Goal: Information Seeking & Learning: Learn about a topic

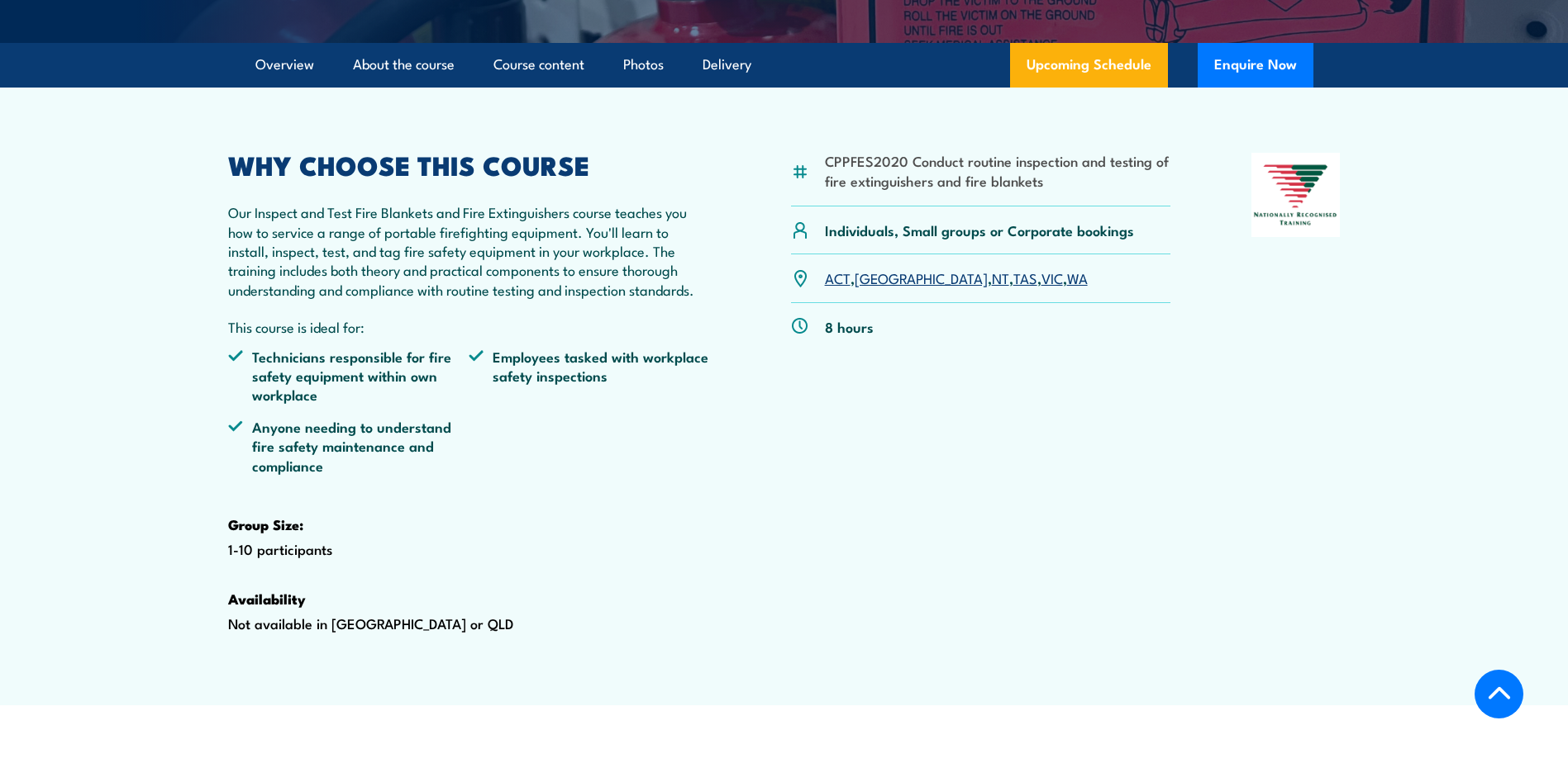
scroll to position [496, 0]
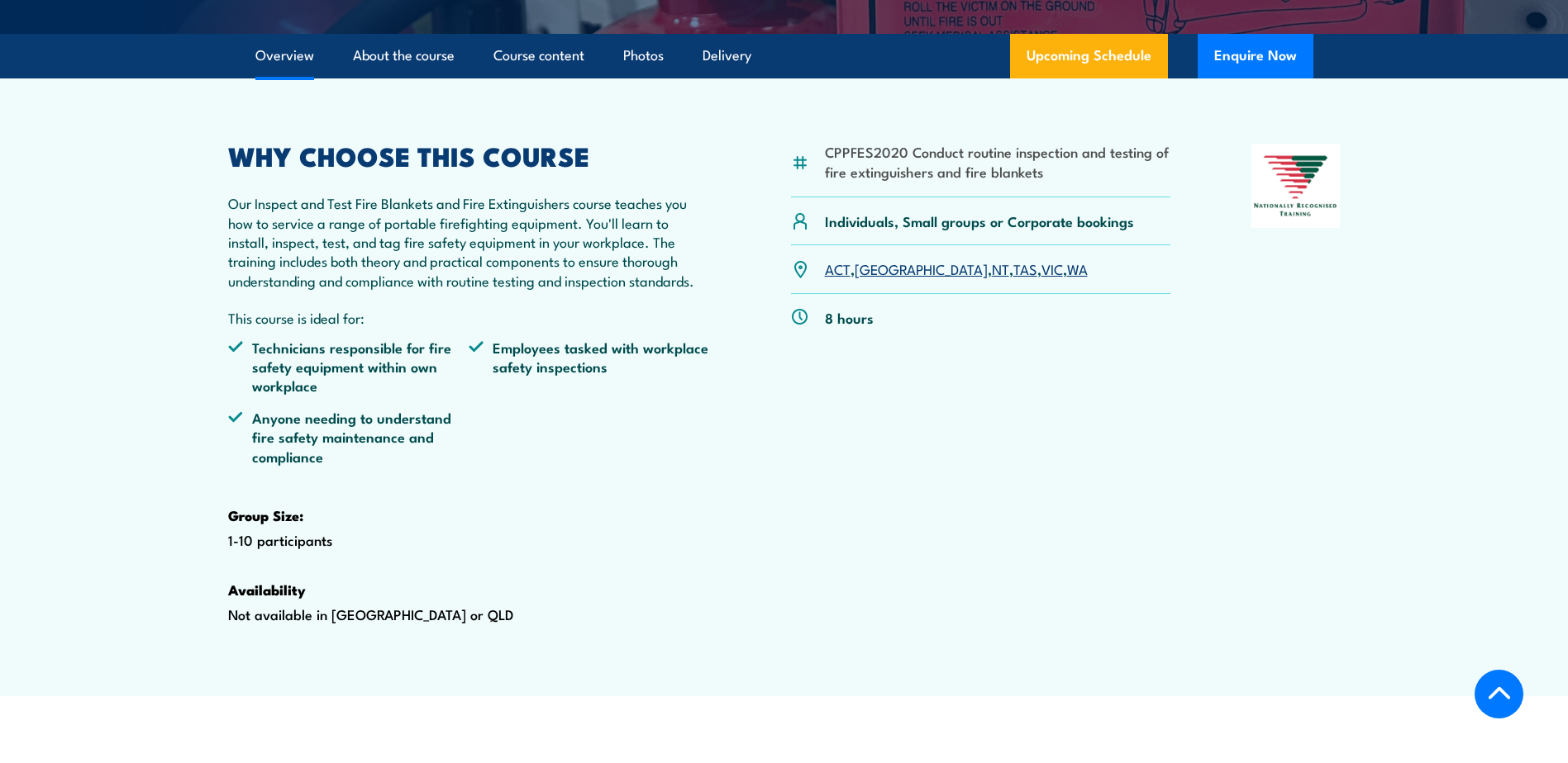
click at [486, 79] on li "Course content" at bounding box center [532, 56] width 105 height 45
click at [506, 78] on link "Course content" at bounding box center [539, 56] width 91 height 44
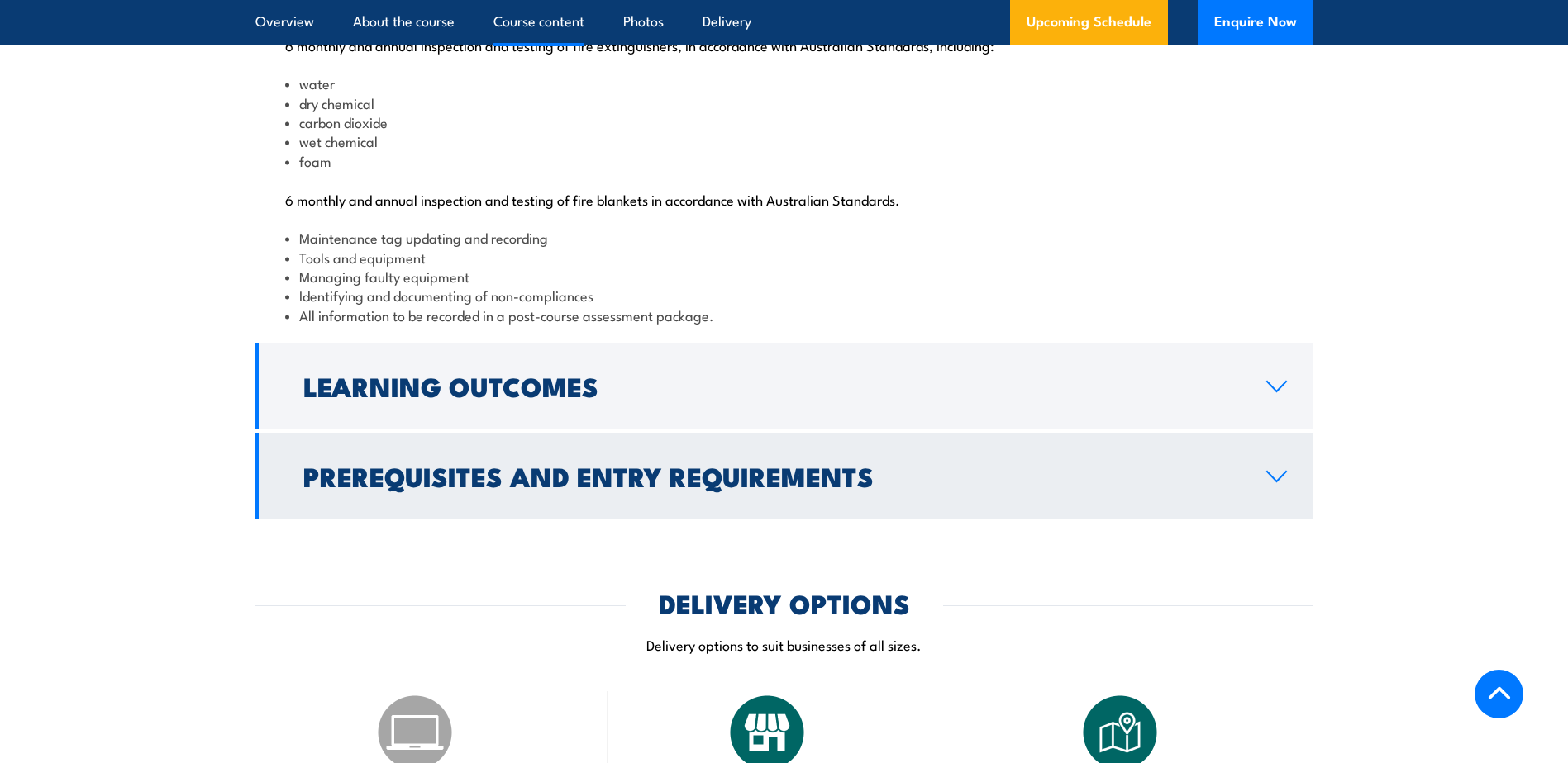
scroll to position [1817, 0]
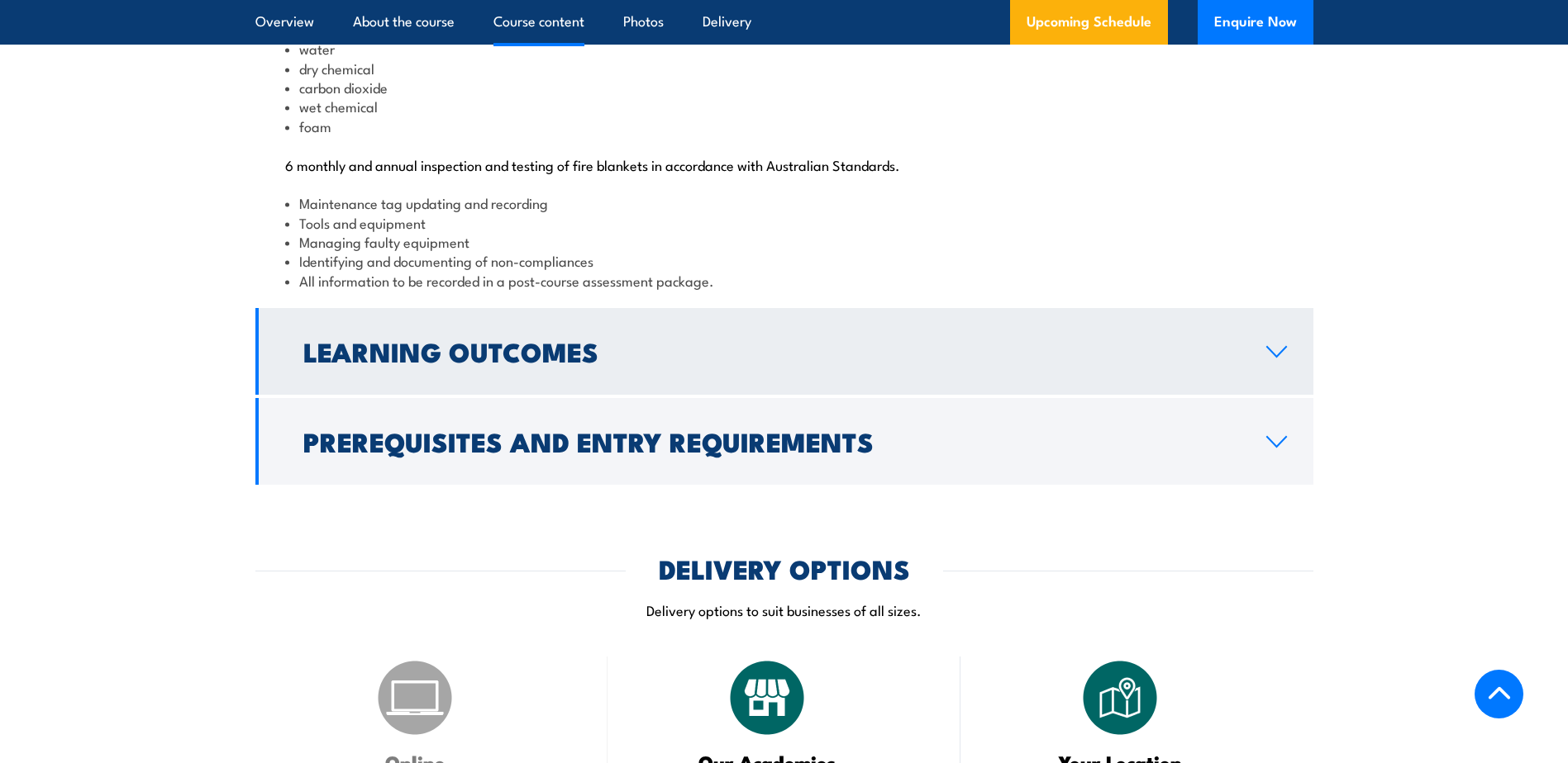
click at [1269, 358] on icon at bounding box center [1276, 351] width 22 height 13
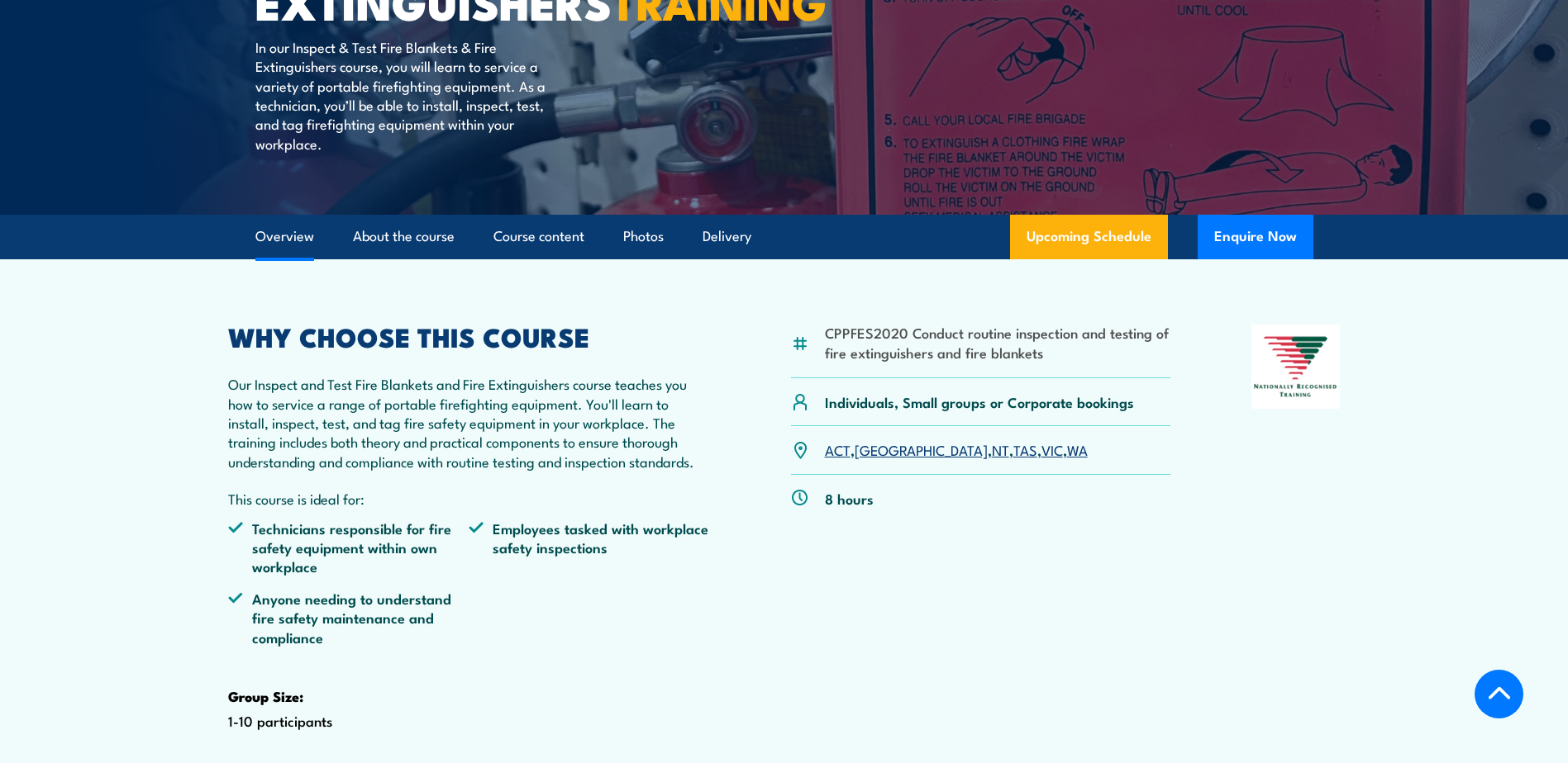
scroll to position [496, 0]
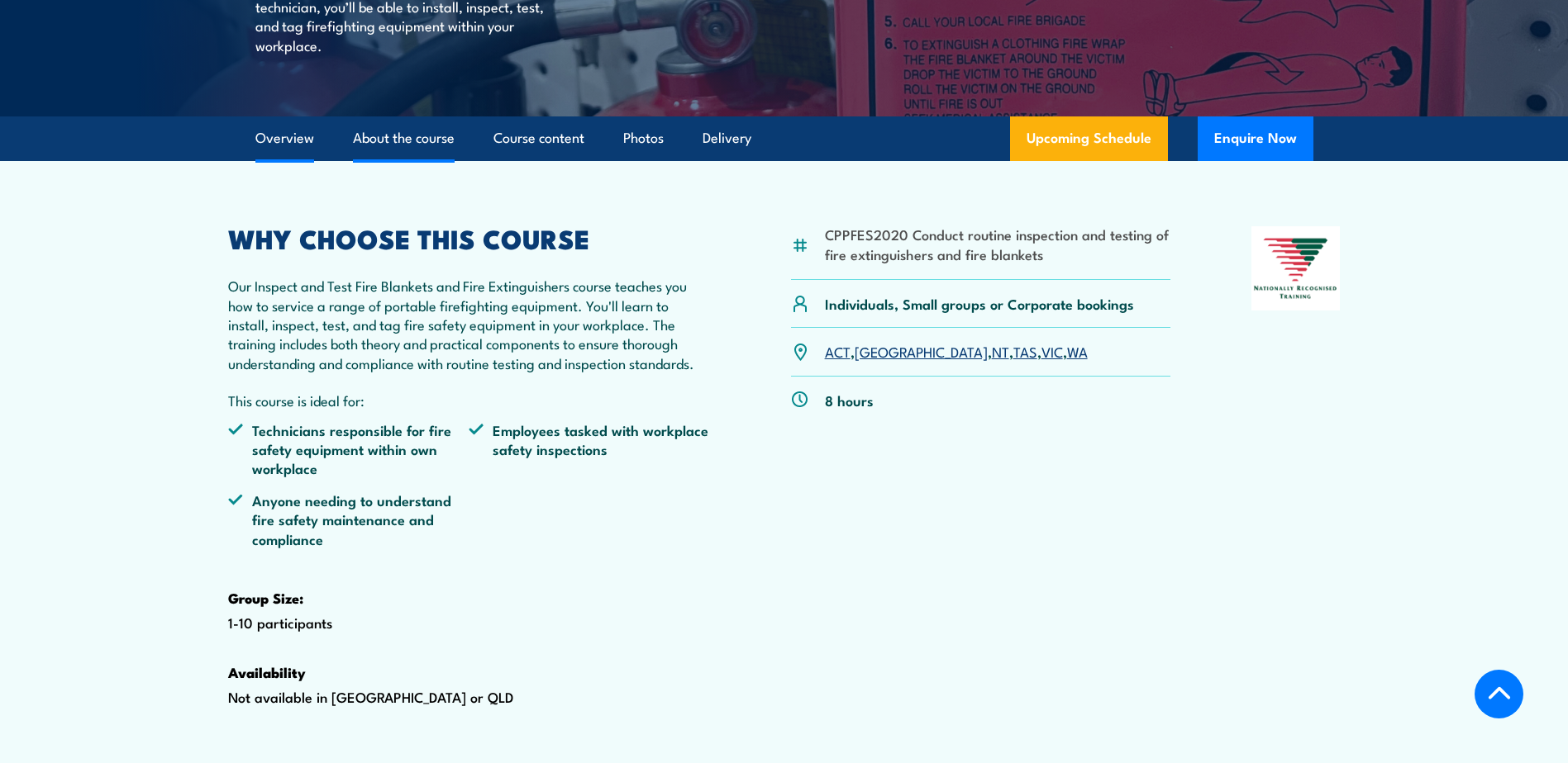
click at [397, 160] on link "About the course" at bounding box center [404, 138] width 102 height 44
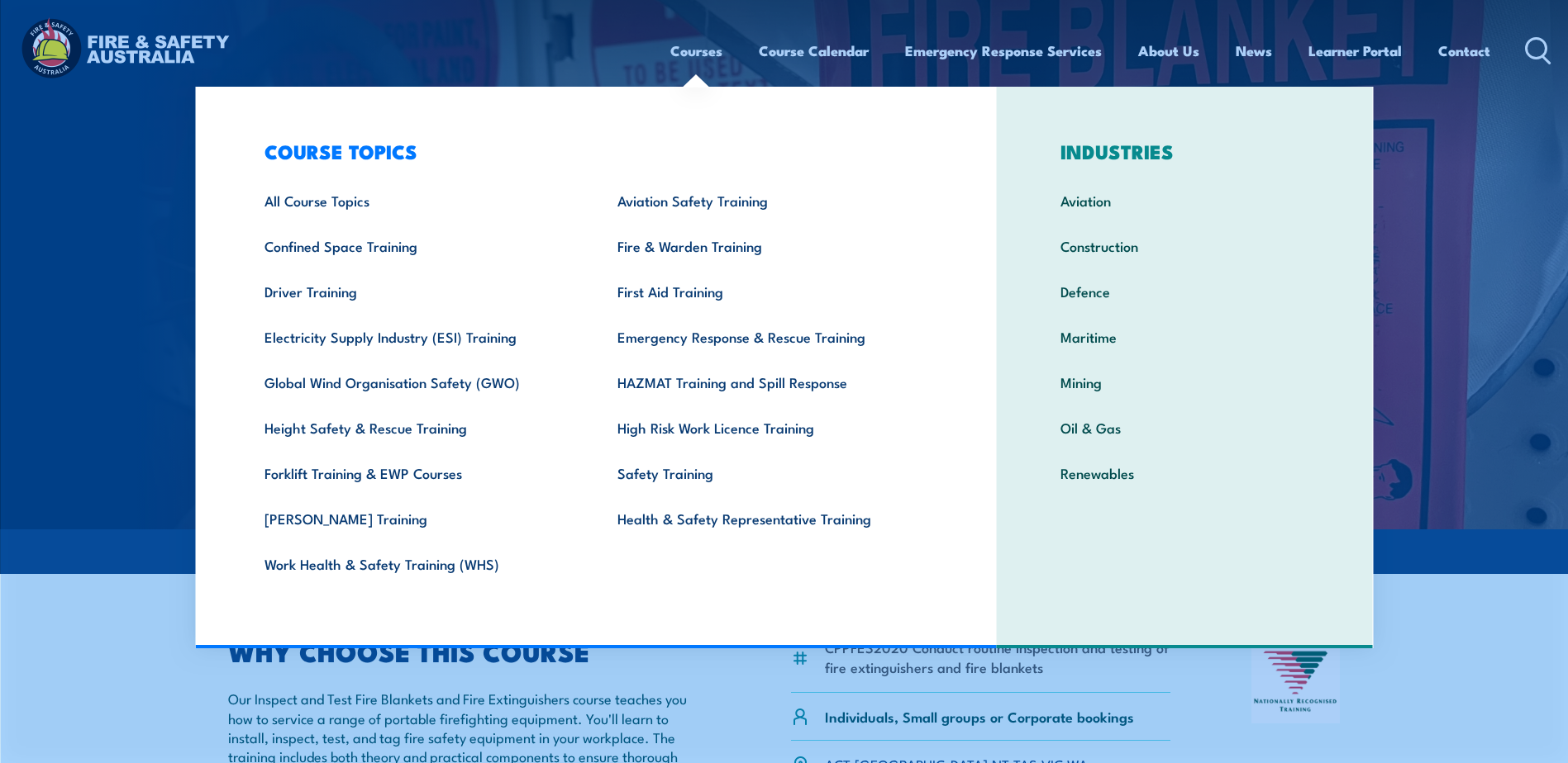
click at [678, 53] on link "Courses" at bounding box center [696, 51] width 52 height 44
